Goal: Task Accomplishment & Management: Manage account settings

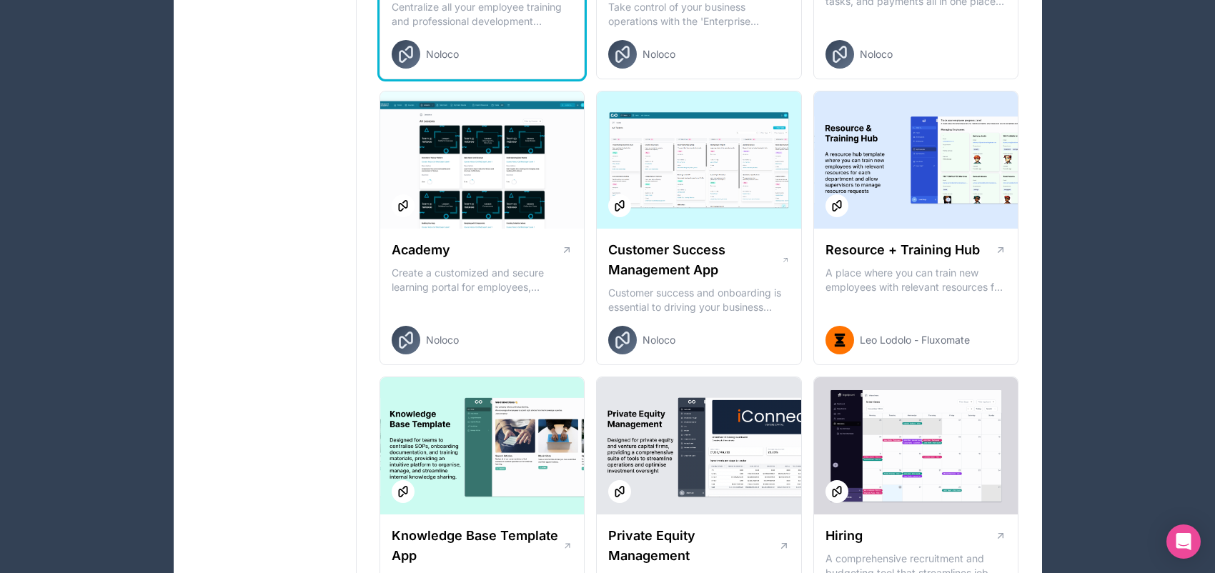
scroll to position [1429, 0]
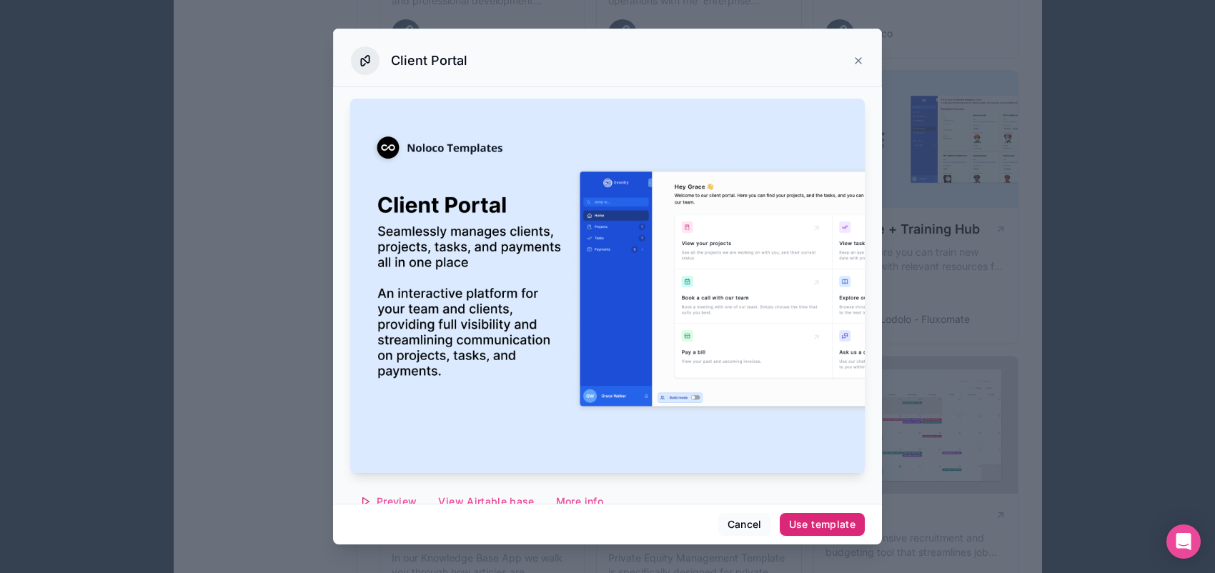
click at [855, 519] on div "Use template" at bounding box center [822, 524] width 66 height 13
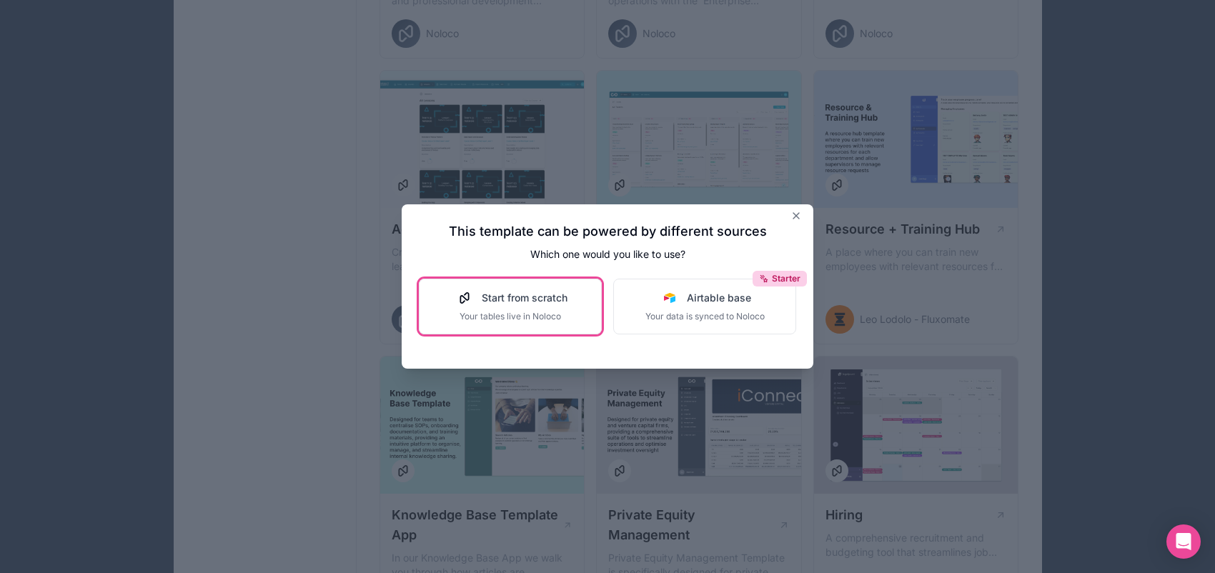
click at [457, 322] on span "Your tables live in Noloco" at bounding box center [510, 316] width 114 height 11
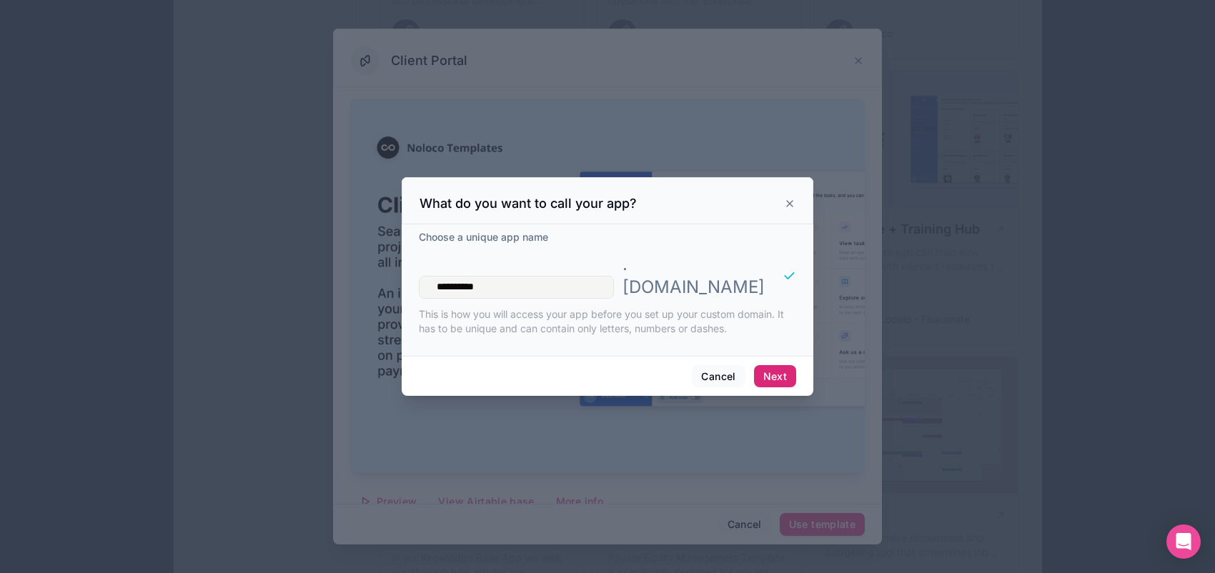
type input "**********"
click at [796, 388] on button "Next" at bounding box center [775, 376] width 42 height 23
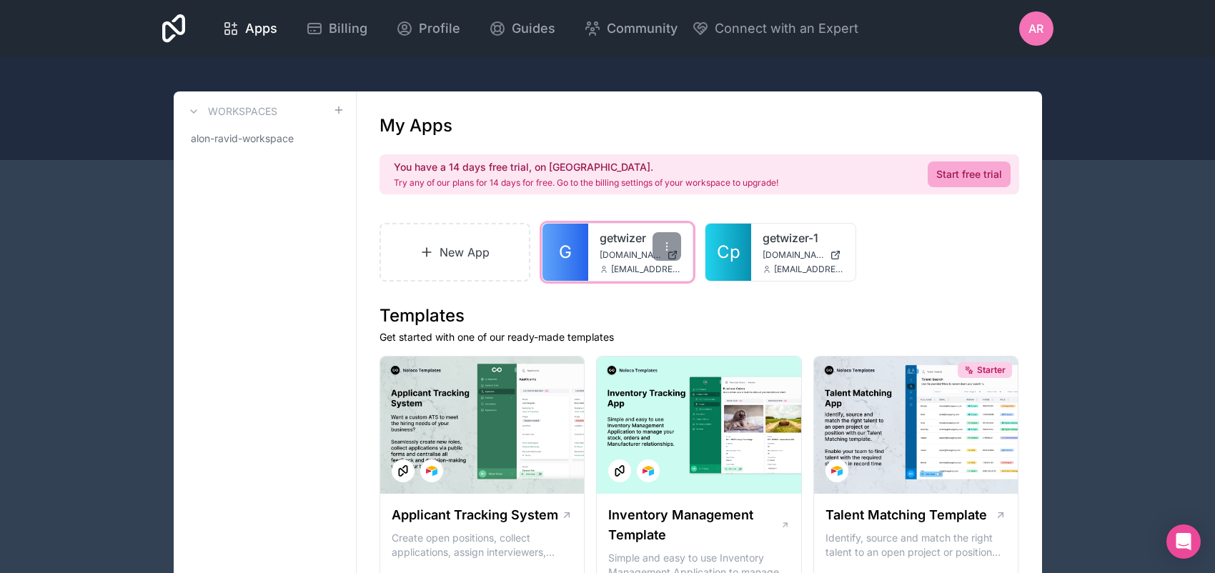
click at [661, 261] on span "getwizer.noloco.co" at bounding box center [630, 254] width 61 height 11
click at [274, 34] on span "Apps" at bounding box center [261, 29] width 32 height 20
click at [277, 39] on span "Apps" at bounding box center [261, 29] width 32 height 20
click at [692, 281] on div "getwizer getwizer.noloco.co alon.ravid@getwizer.com" at bounding box center [640, 252] width 104 height 57
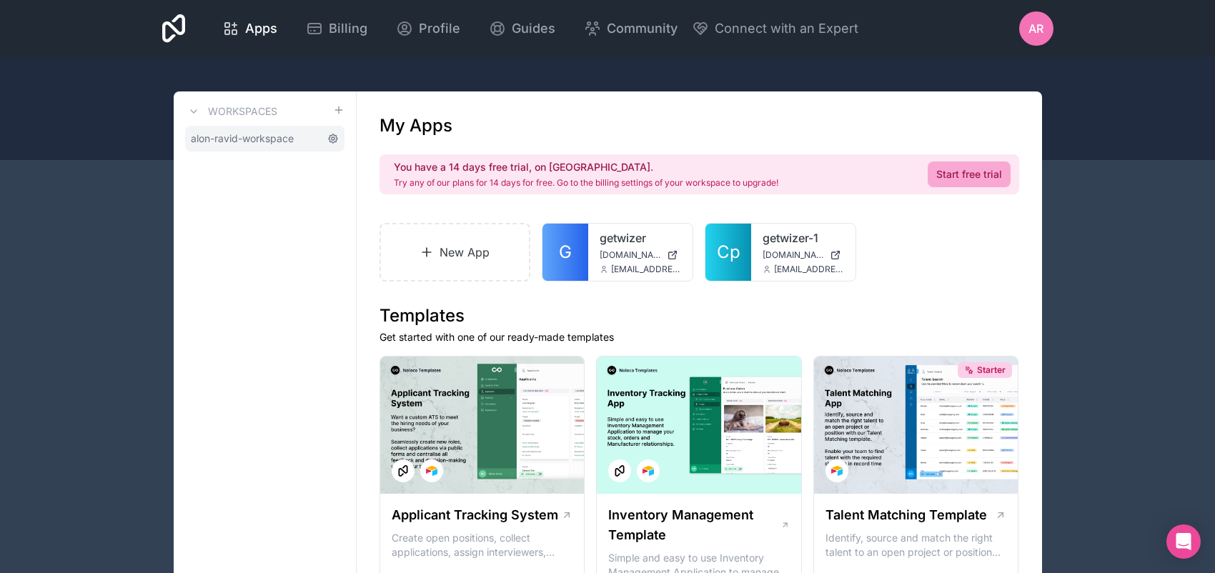
click at [337, 143] on icon at bounding box center [333, 138] width 9 height 9
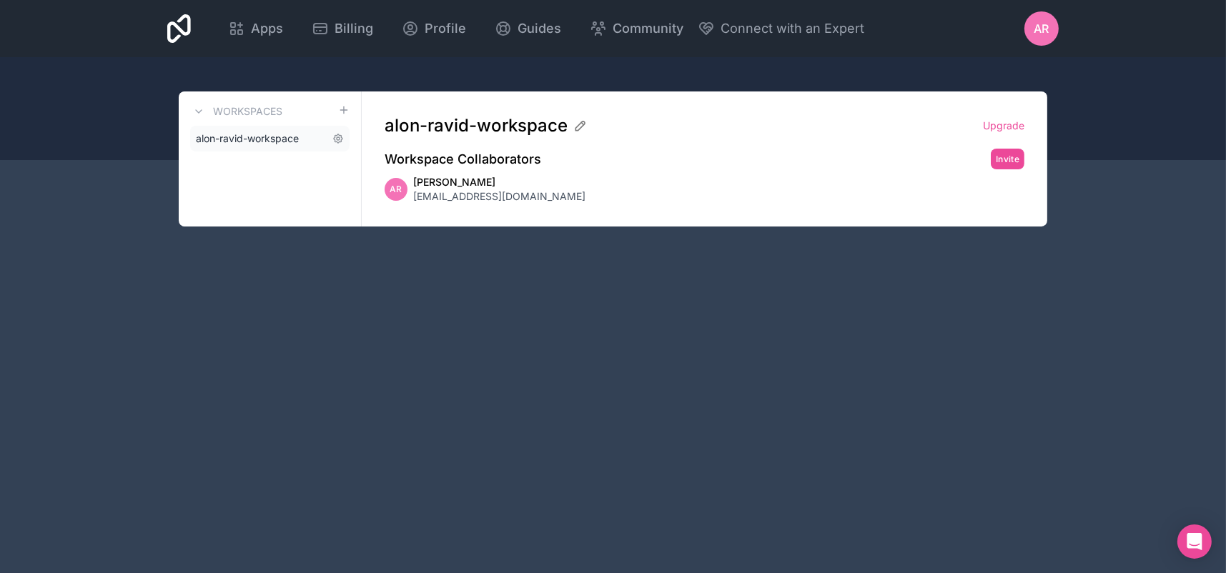
click at [299, 146] on span "alon-ravid-workspace" at bounding box center [247, 138] width 103 height 14
click at [204, 117] on icon at bounding box center [198, 111] width 11 height 11
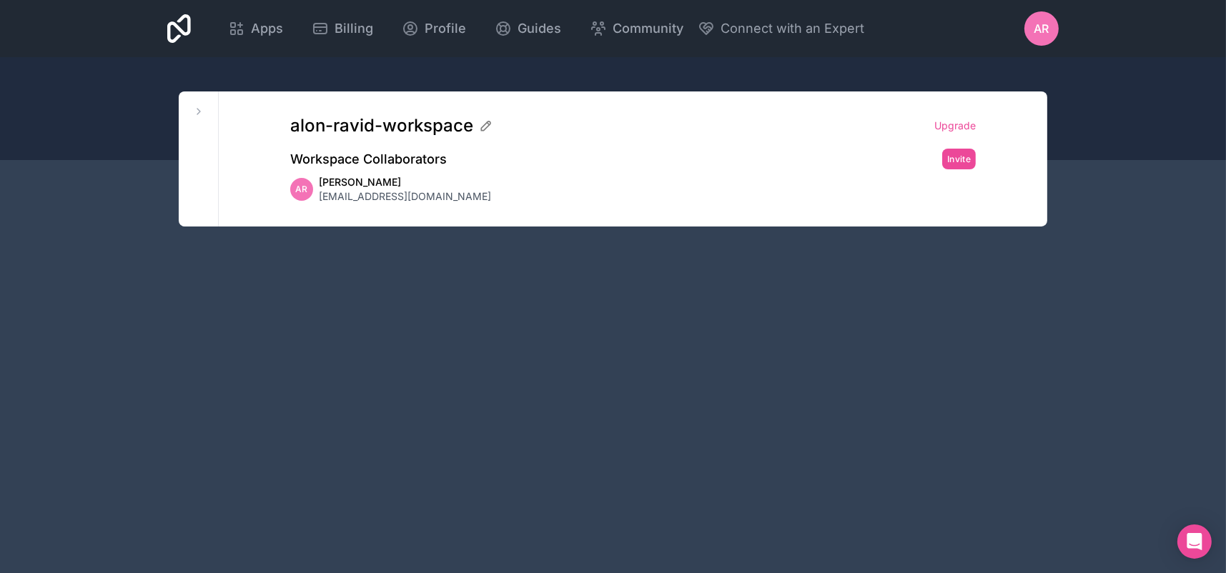
click at [368, 217] on div "alon-ravid-workspace Upgrade Workspace Collaborators Invite AR Alon Ravid alon.…" at bounding box center [632, 158] width 731 height 135
click at [493, 133] on icon at bounding box center [486, 126] width 14 height 14
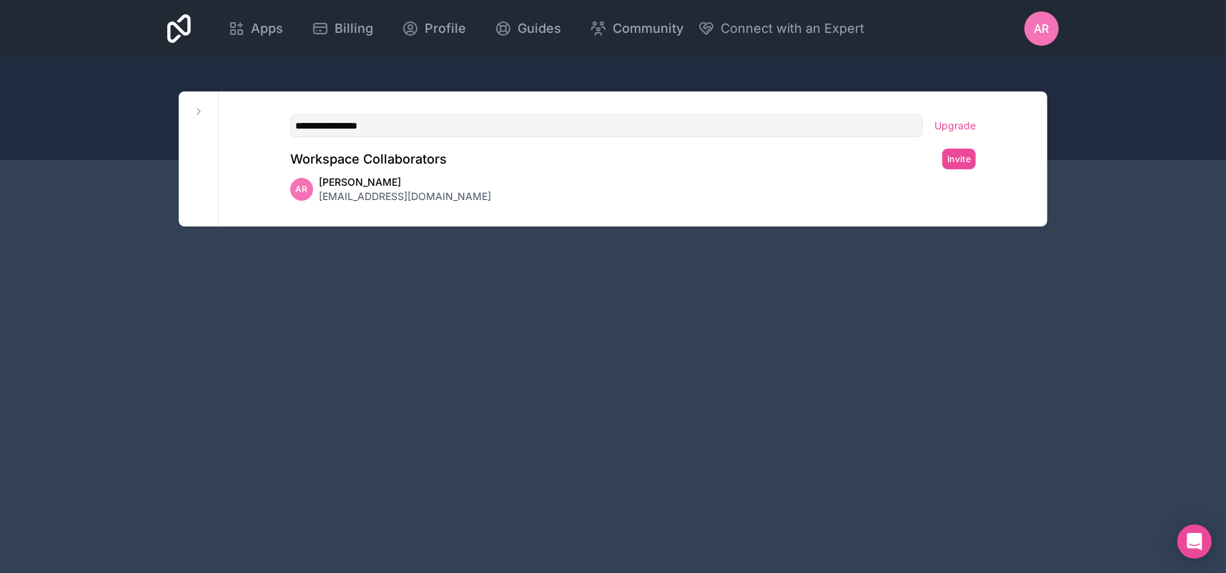
type input "**********"
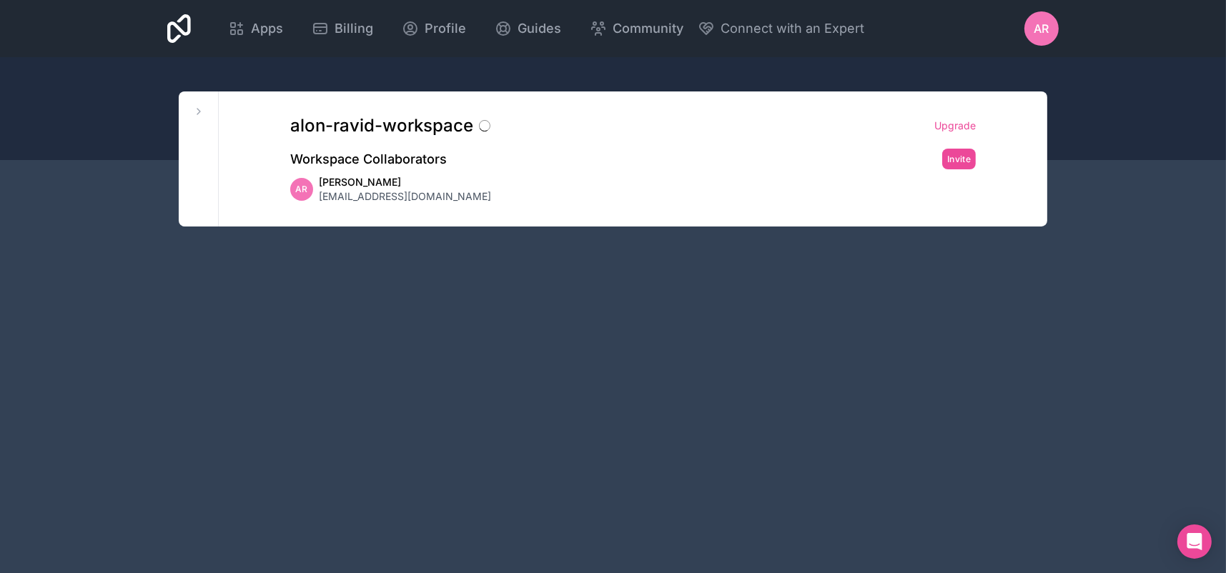
click at [784, 204] on div "AR Alon Ravid alon.ravid@getwizer.com" at bounding box center [632, 189] width 685 height 29
click at [271, 32] on span "Apps" at bounding box center [267, 29] width 32 height 20
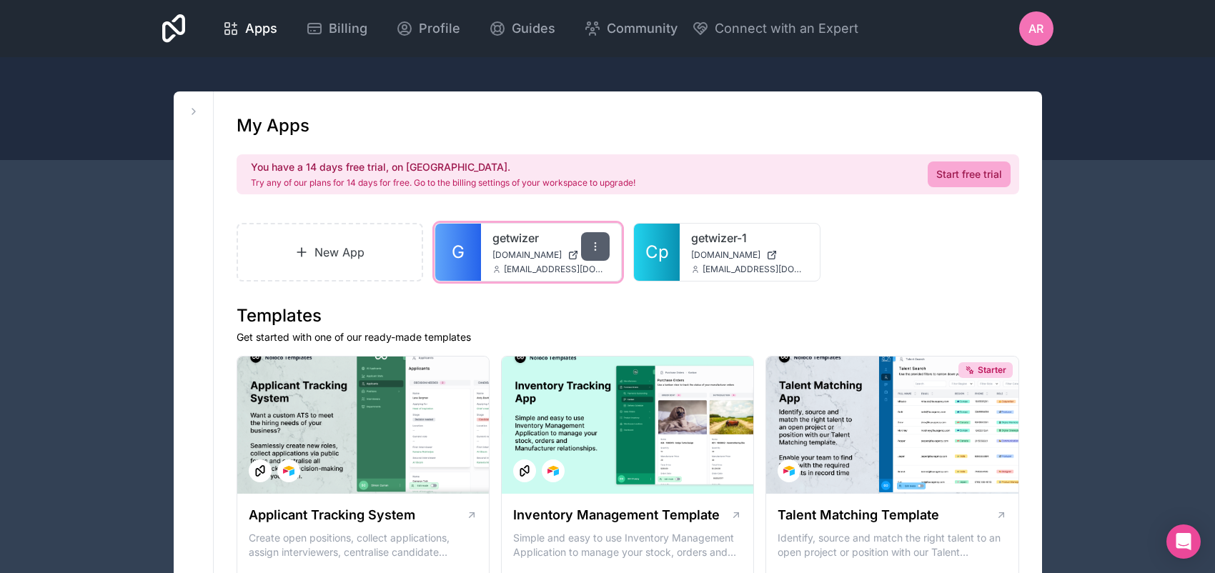
click at [590, 252] on icon at bounding box center [595, 246] width 11 height 11
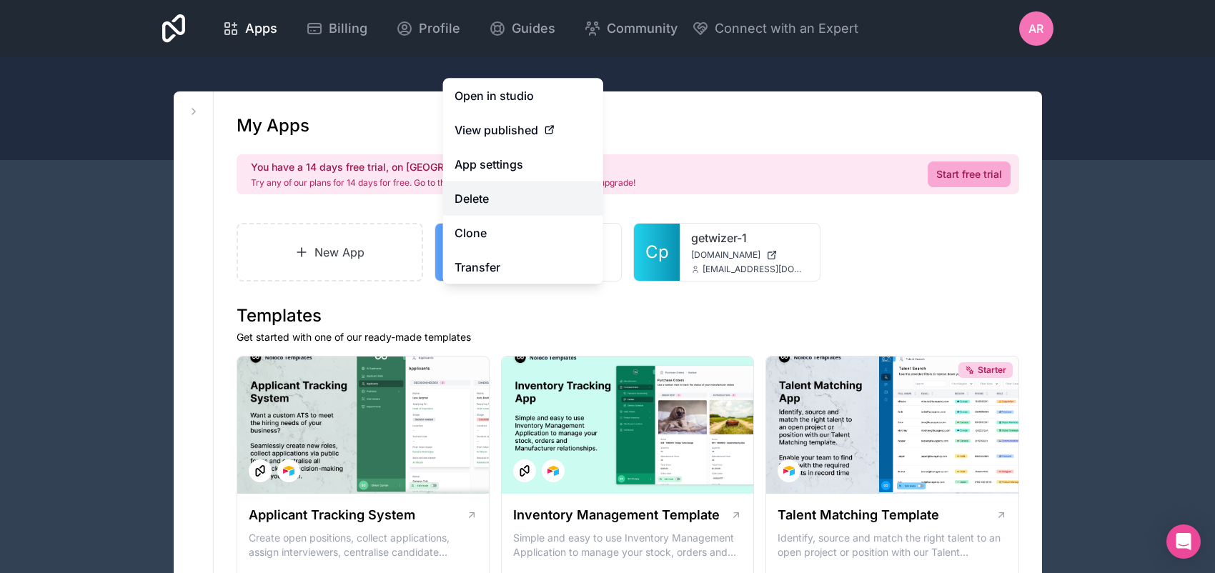
click at [454, 182] on button "Delete" at bounding box center [523, 199] width 160 height 34
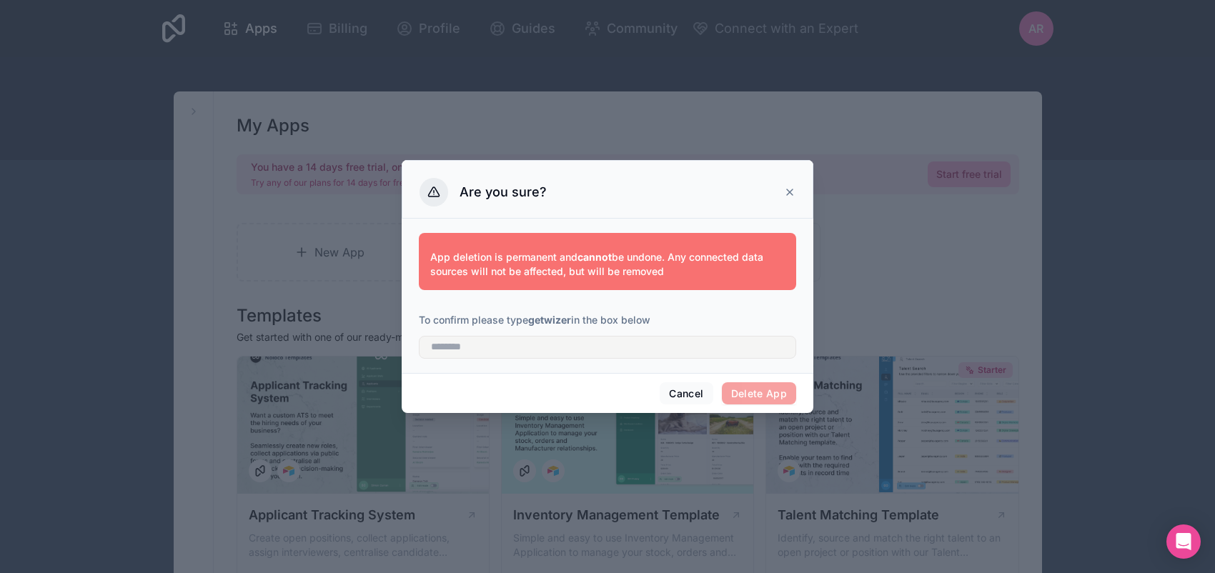
click at [797, 405] on span "Delete App" at bounding box center [759, 393] width 75 height 23
click at [563, 264] on p "App deletion is permanent and cannot be undone. Any connected data sources will…" at bounding box center [607, 264] width 354 height 29
click at [515, 359] on input "text" at bounding box center [607, 347] width 377 height 23
type input "********"
click at [772, 405] on button "Delete App" at bounding box center [759, 393] width 75 height 23
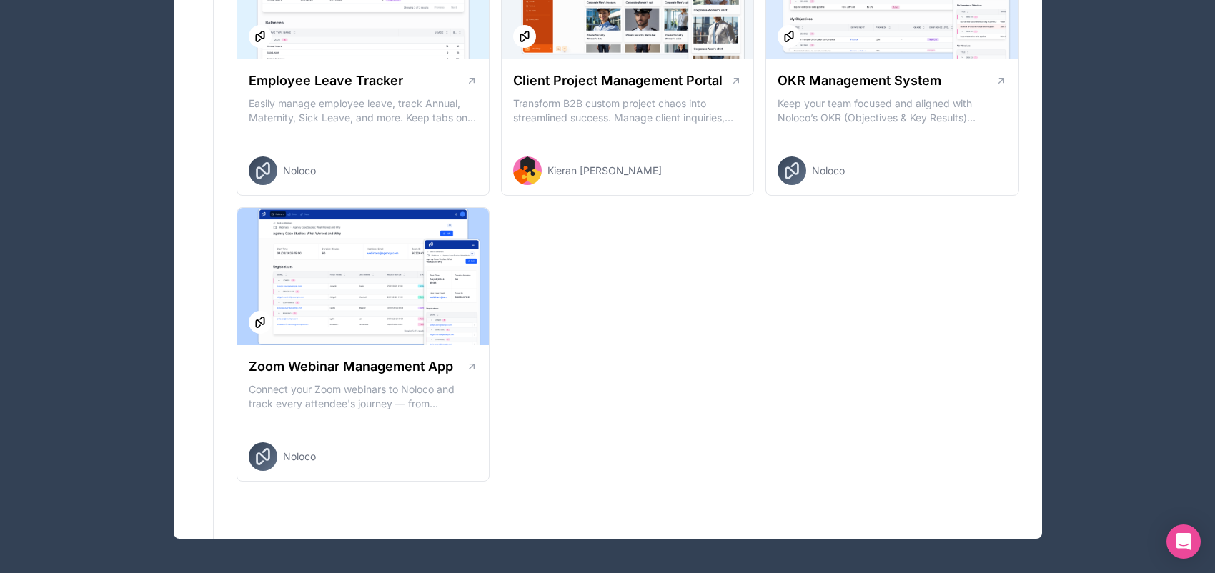
scroll to position [2497, 0]
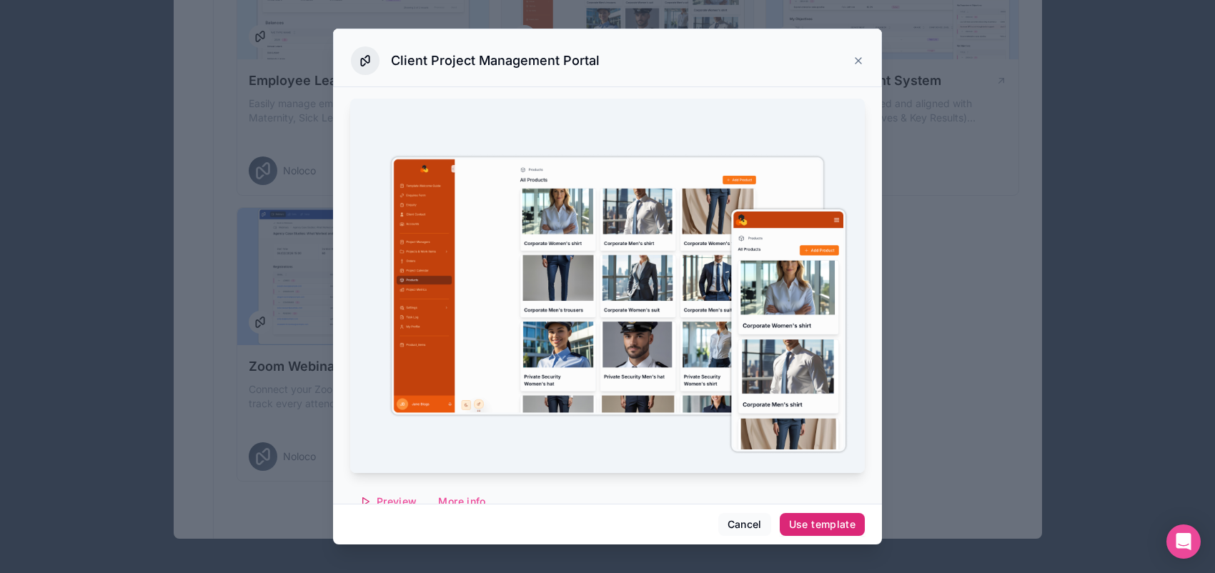
click at [855, 522] on div "Use template" at bounding box center [822, 524] width 66 height 13
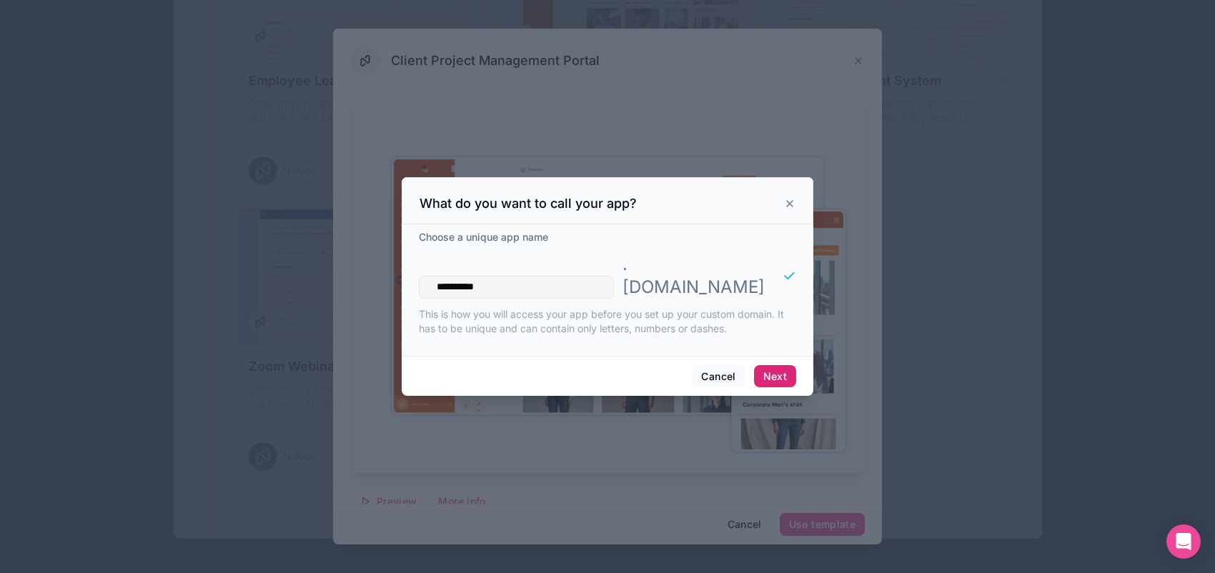
type input "**********"
click at [796, 382] on button "Next" at bounding box center [775, 376] width 42 height 23
